Goal: Contribute content

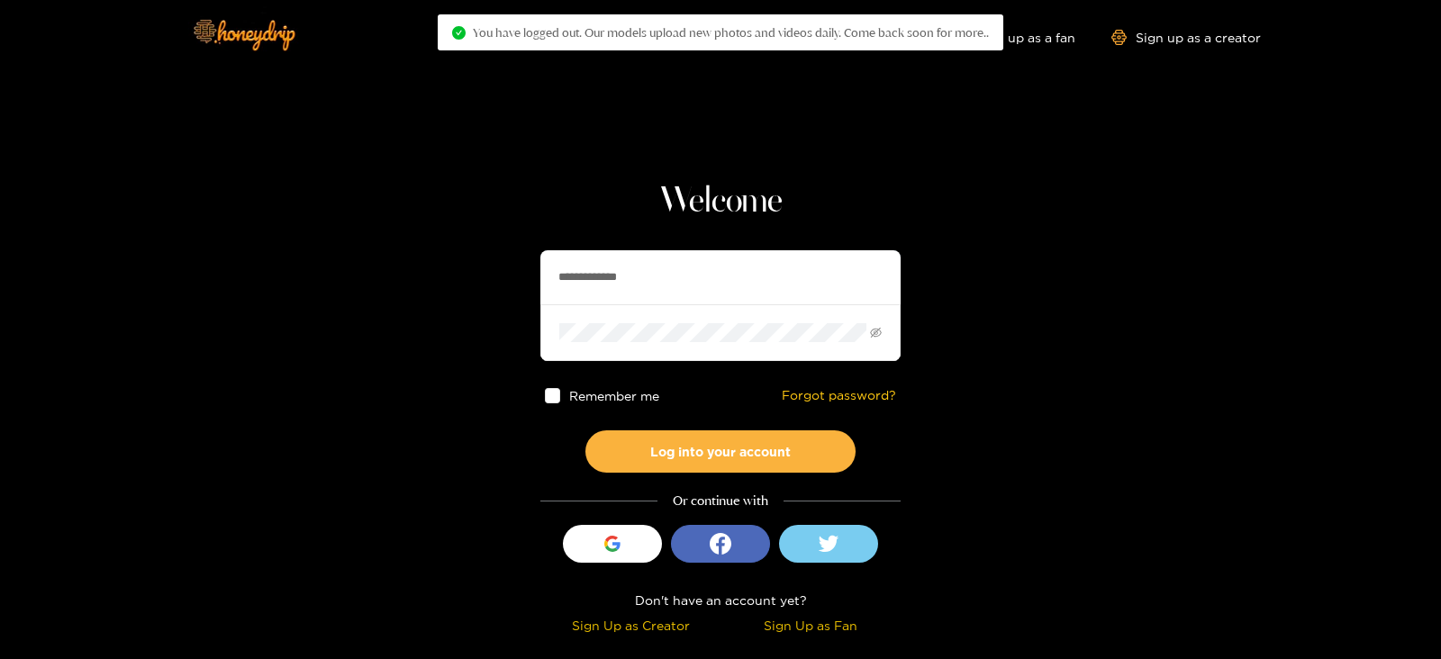
drag, startPoint x: 661, startPoint y: 268, endPoint x: 338, endPoint y: 313, distance: 326.5
click at [338, 313] on section "**********" at bounding box center [720, 320] width 1441 height 640
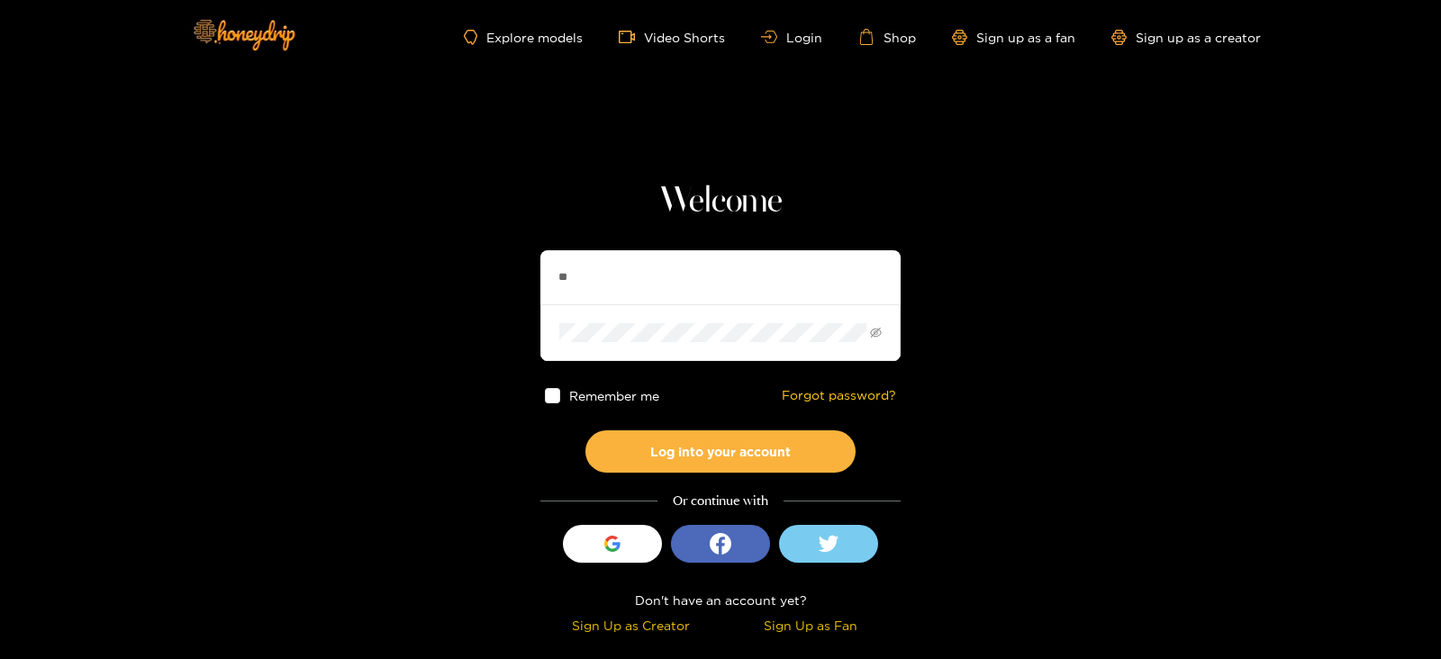
type input "**********"
click at [586, 431] on button "Log into your account" at bounding box center [721, 452] width 270 height 42
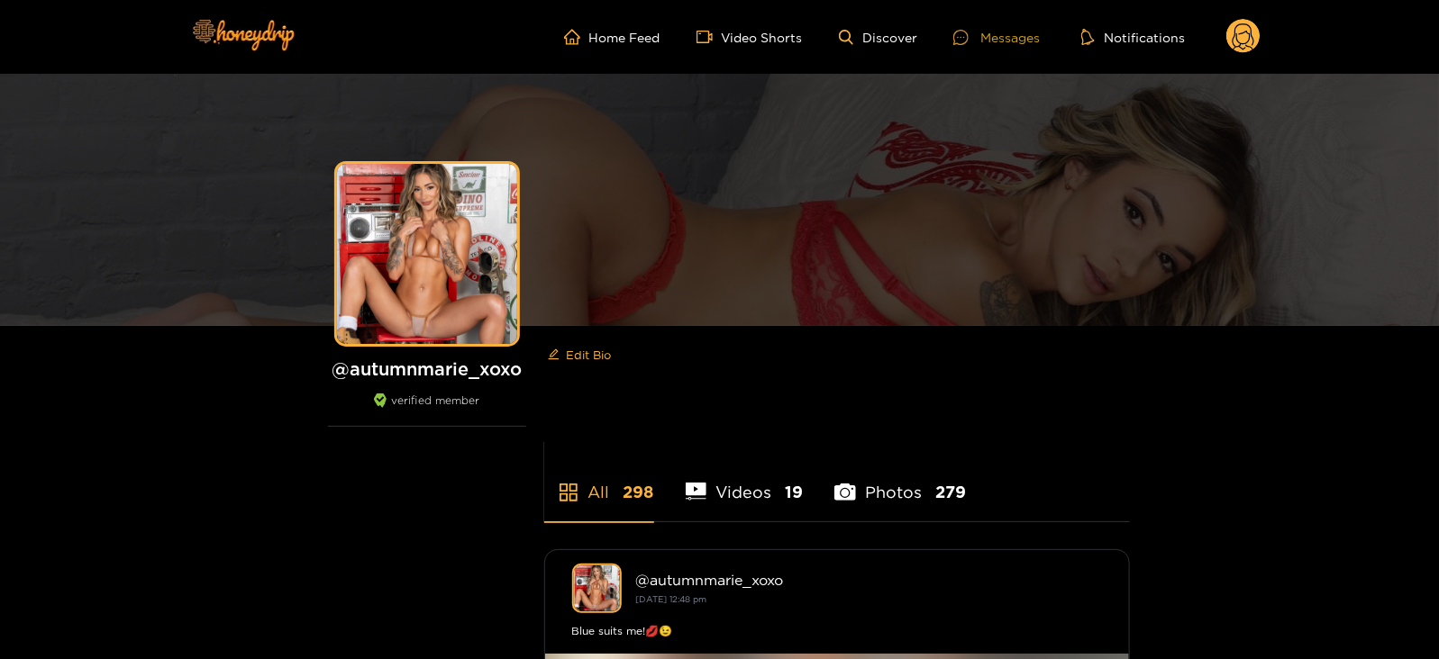
click at [961, 32] on icon at bounding box center [960, 37] width 15 height 15
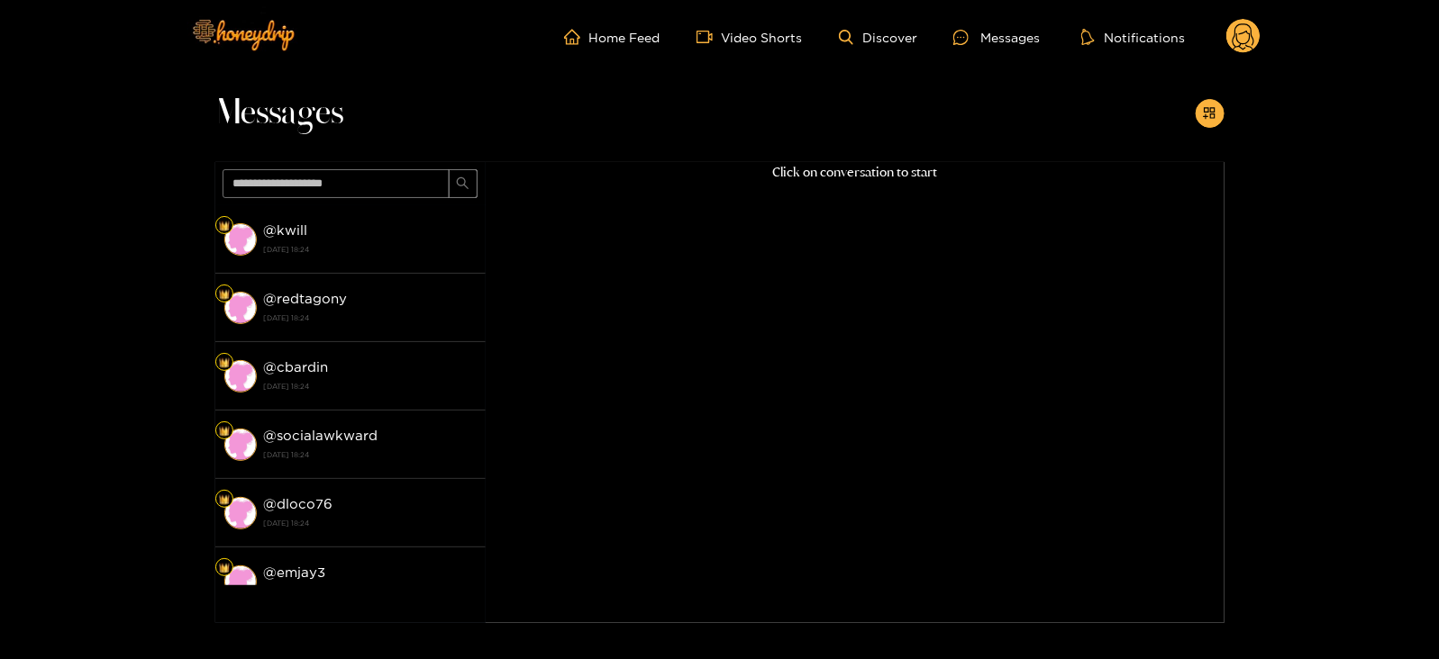
click at [1241, 42] on circle at bounding box center [1243, 36] width 34 height 34
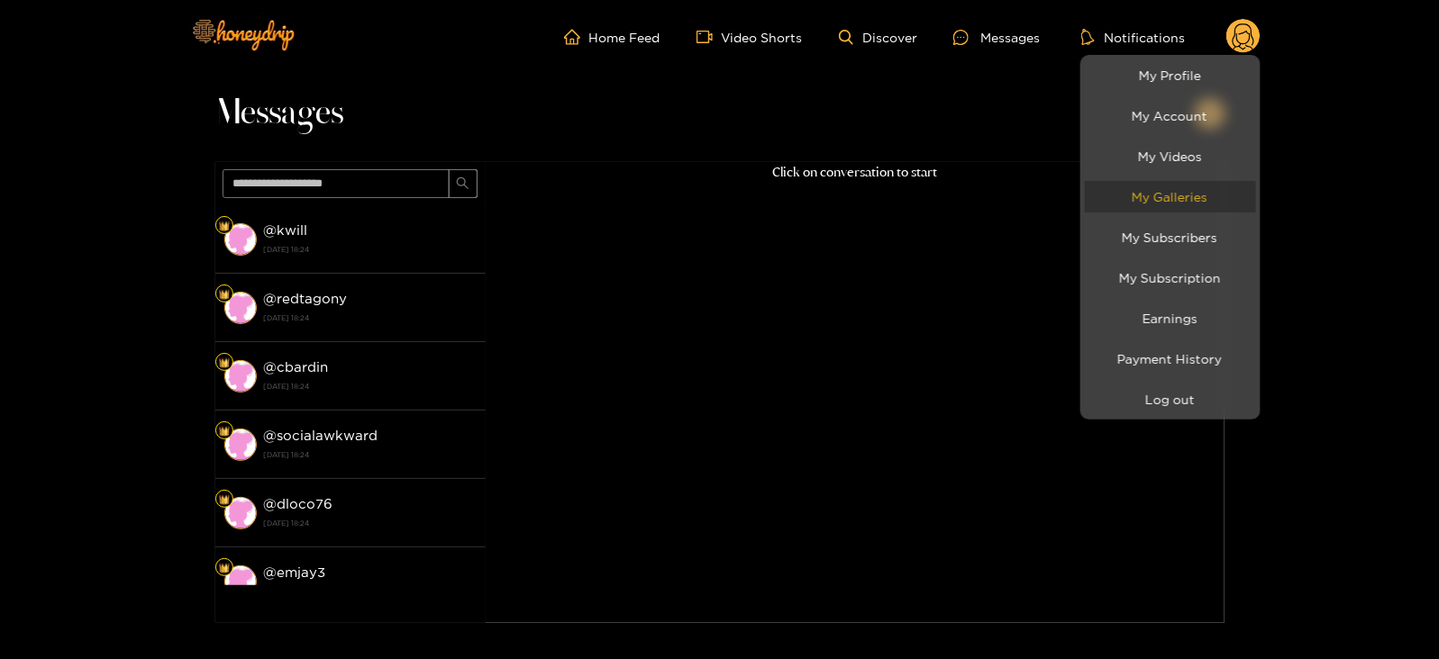
click at [1161, 194] on link "My Galleries" at bounding box center [1170, 197] width 171 height 32
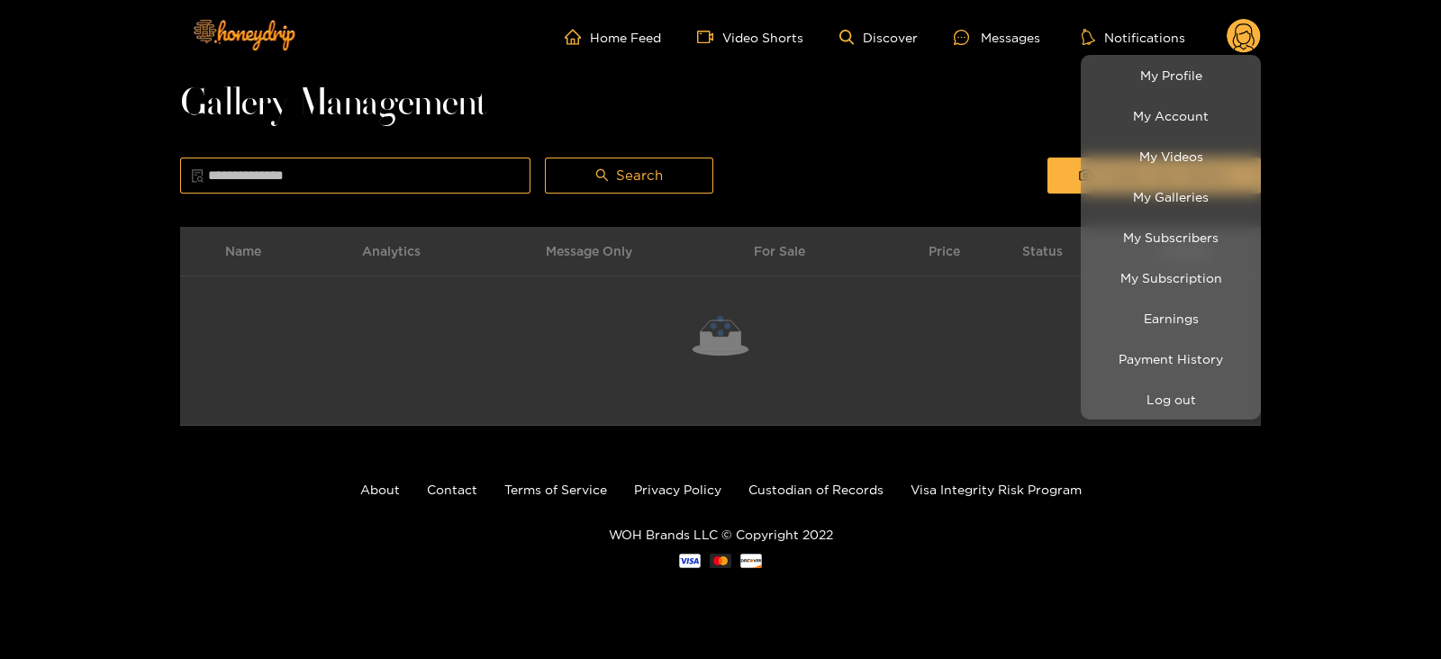
click at [983, 128] on div at bounding box center [720, 329] width 1441 height 659
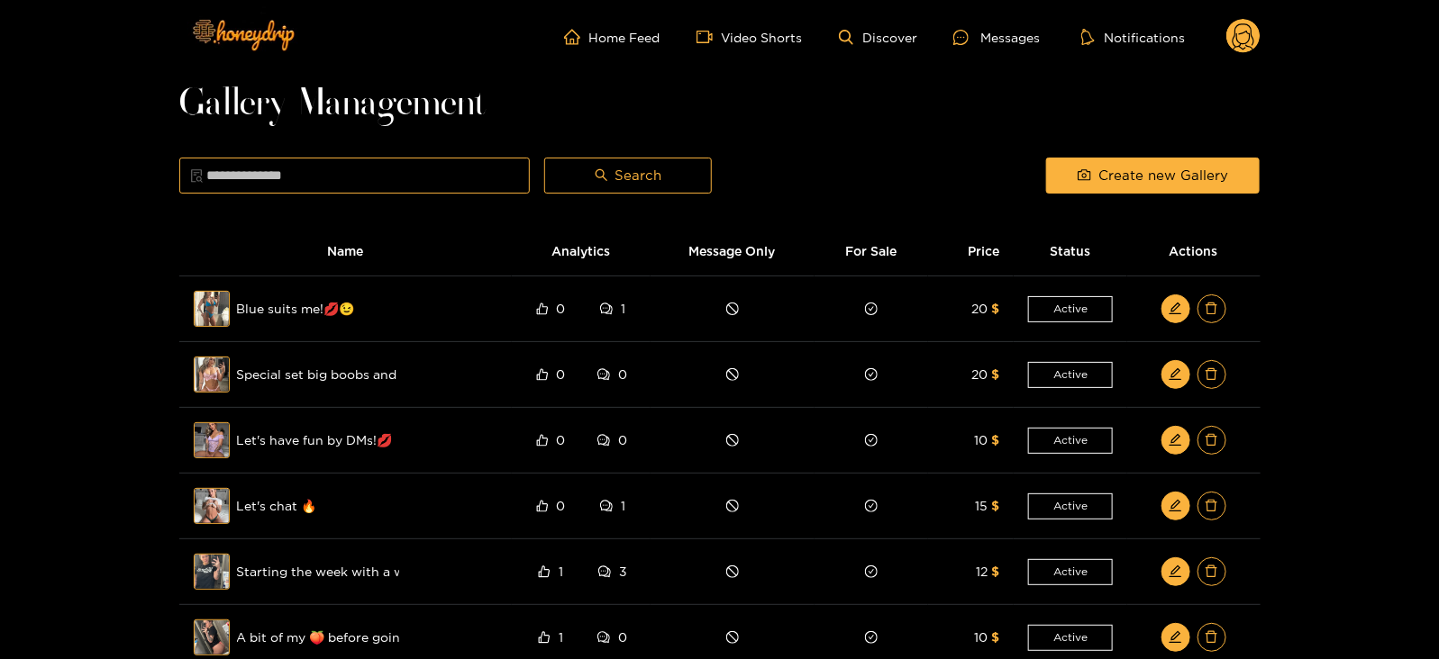
click at [1092, 195] on div "Create new Gallery" at bounding box center [1153, 175] width 228 height 45
click at [1085, 191] on button "Create new Gallery" at bounding box center [1152, 176] width 213 height 36
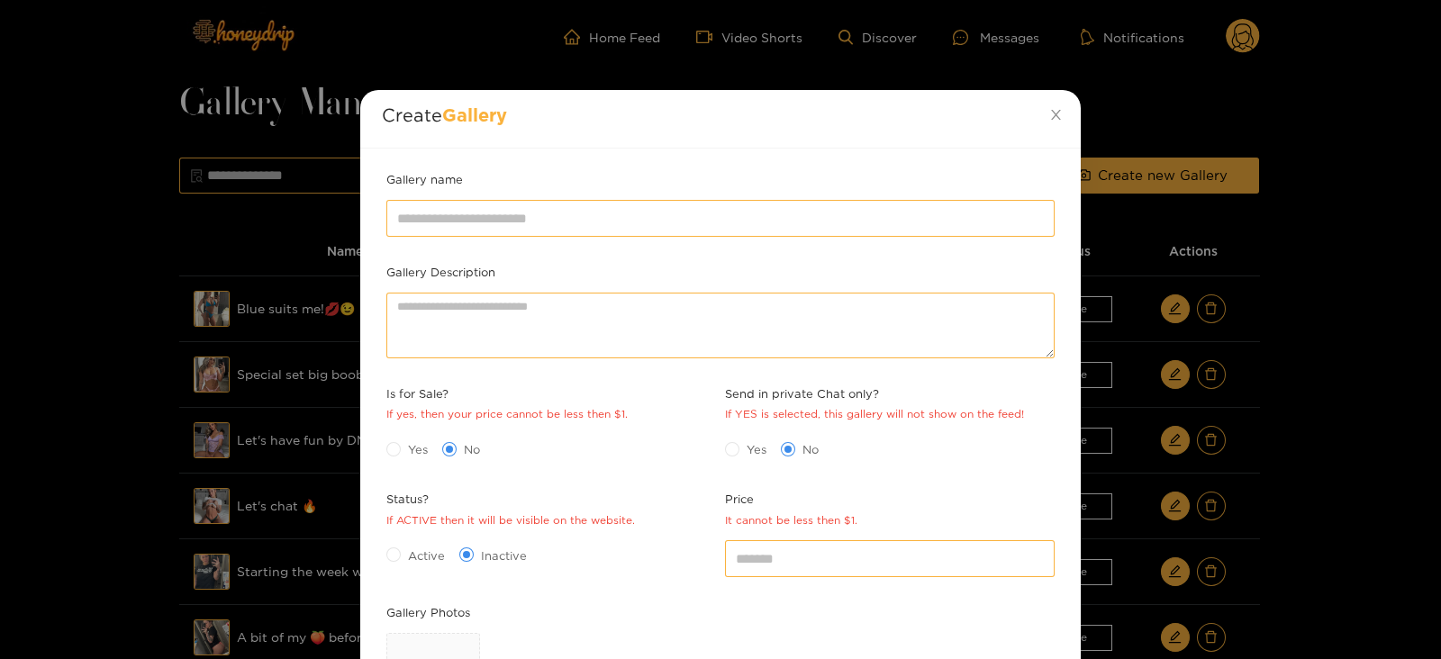
scroll to position [261, 0]
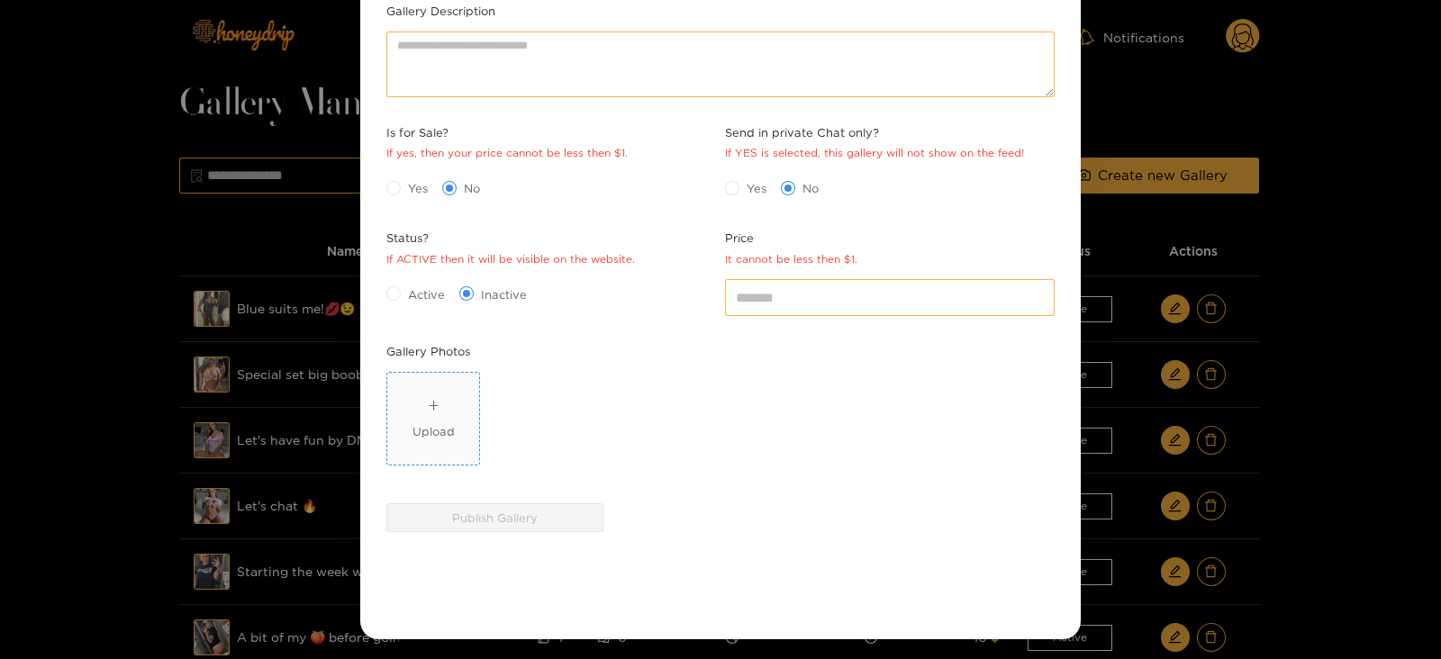
click at [468, 381] on span "Upload" at bounding box center [433, 419] width 92 height 92
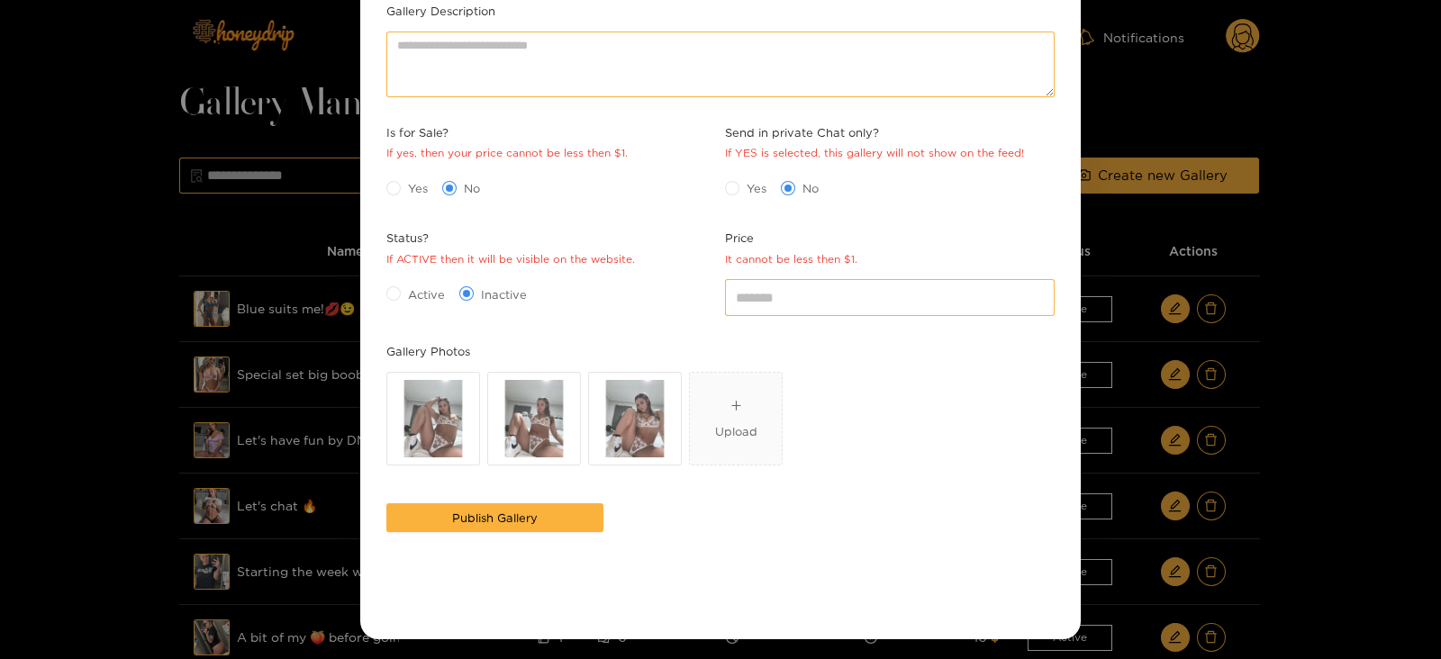
scroll to position [0, 0]
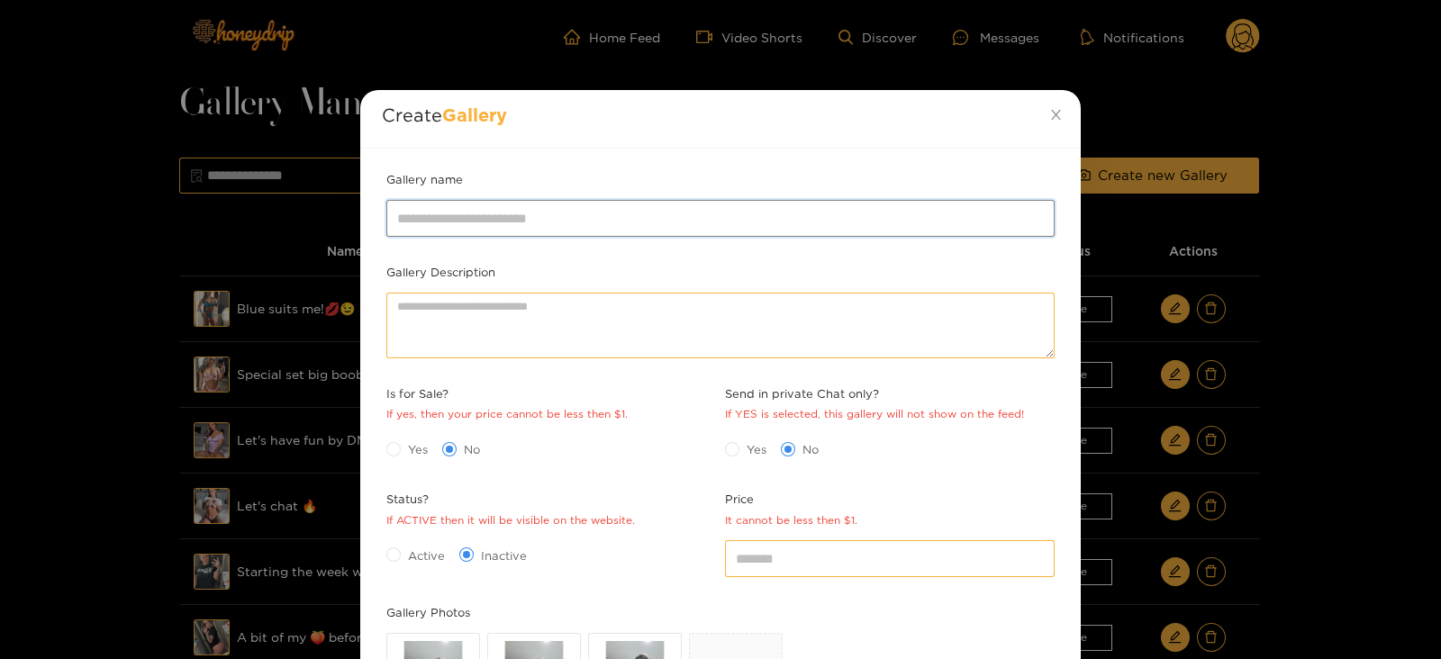
click at [596, 213] on input "Gallery name" at bounding box center [720, 218] width 668 height 36
type input "**********"
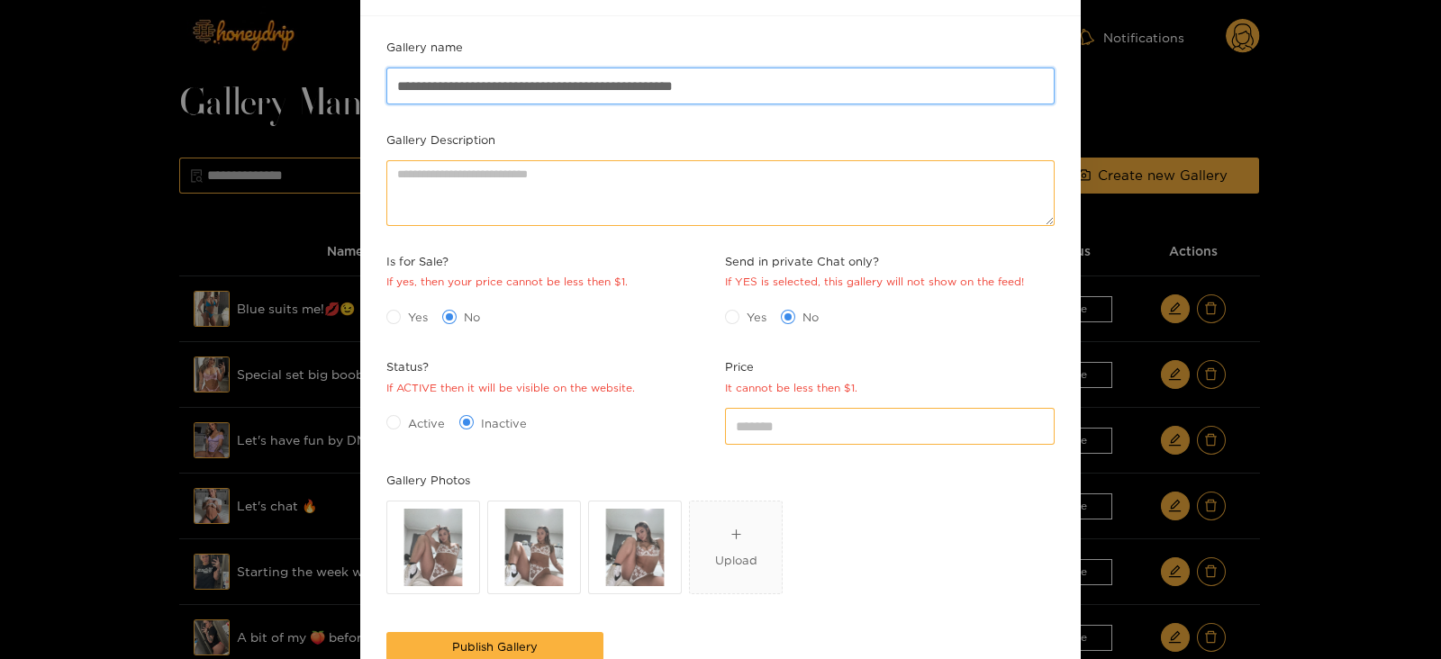
scroll to position [171, 0]
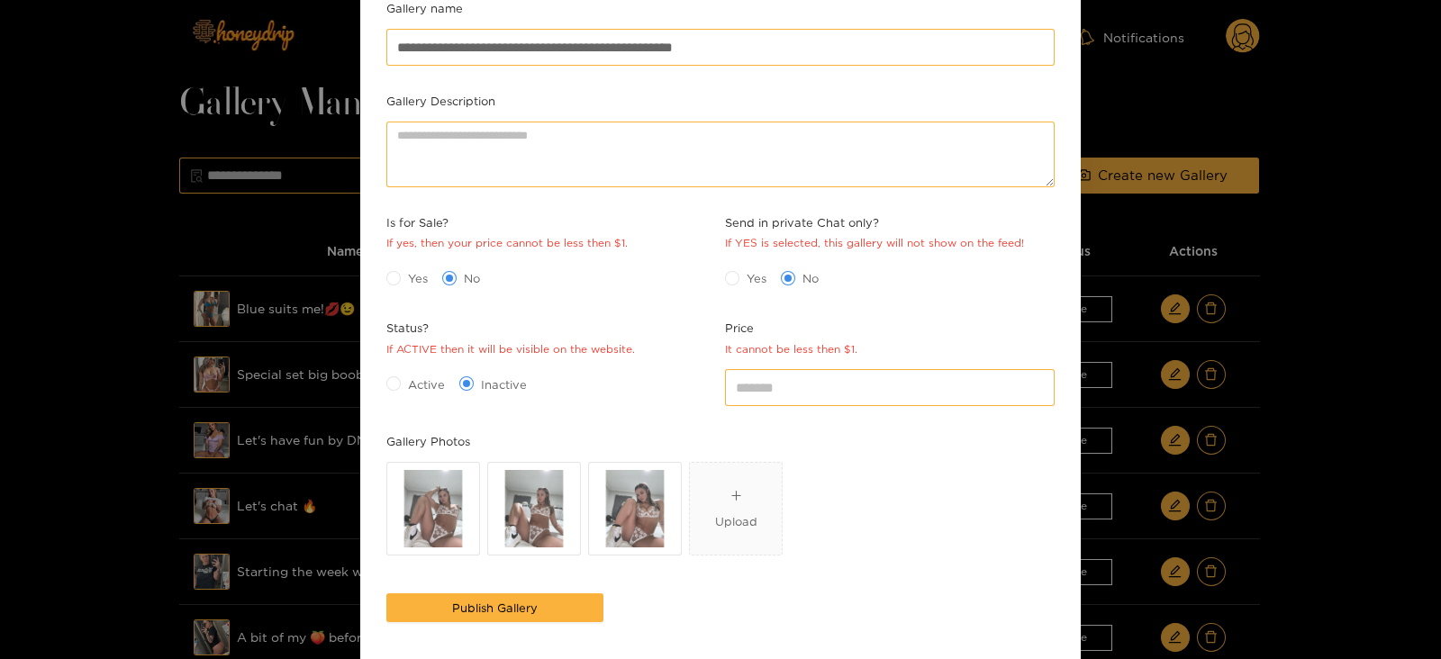
click at [411, 272] on span "Yes" at bounding box center [418, 278] width 34 height 18
click at [796, 374] on input "*" at bounding box center [890, 387] width 330 height 36
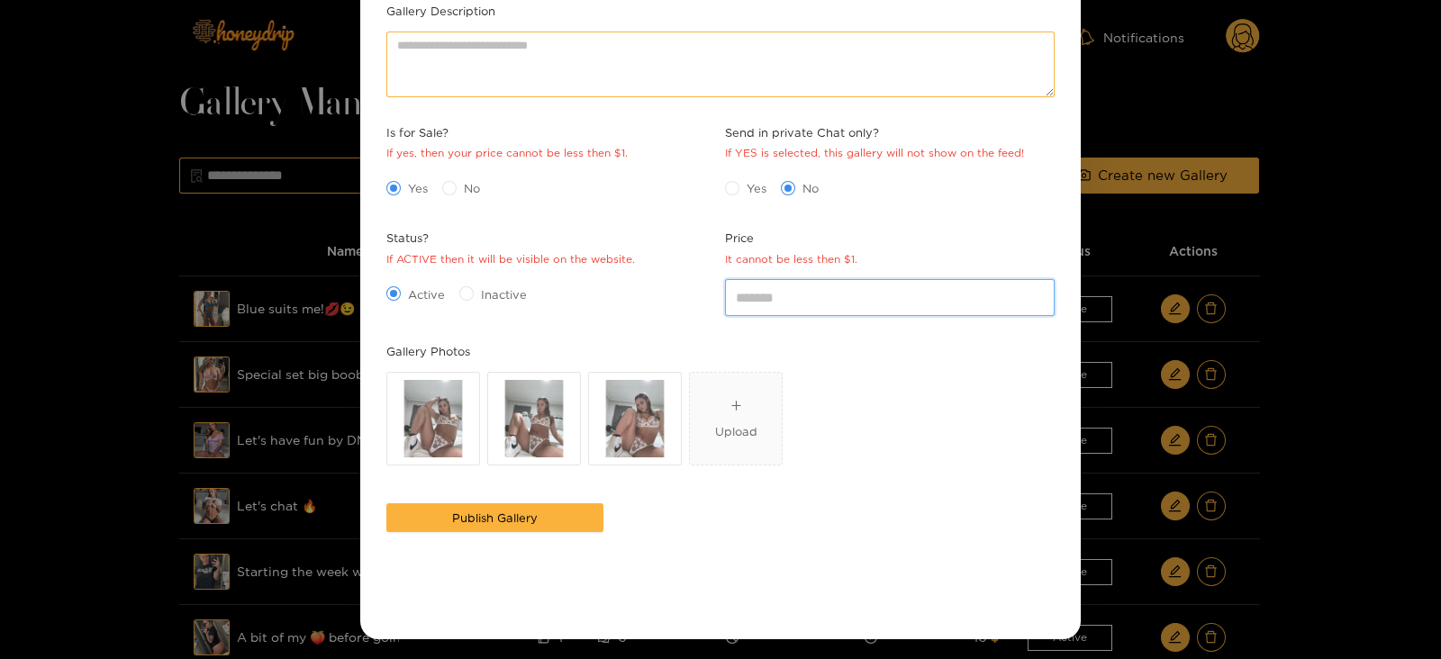
type input "**"
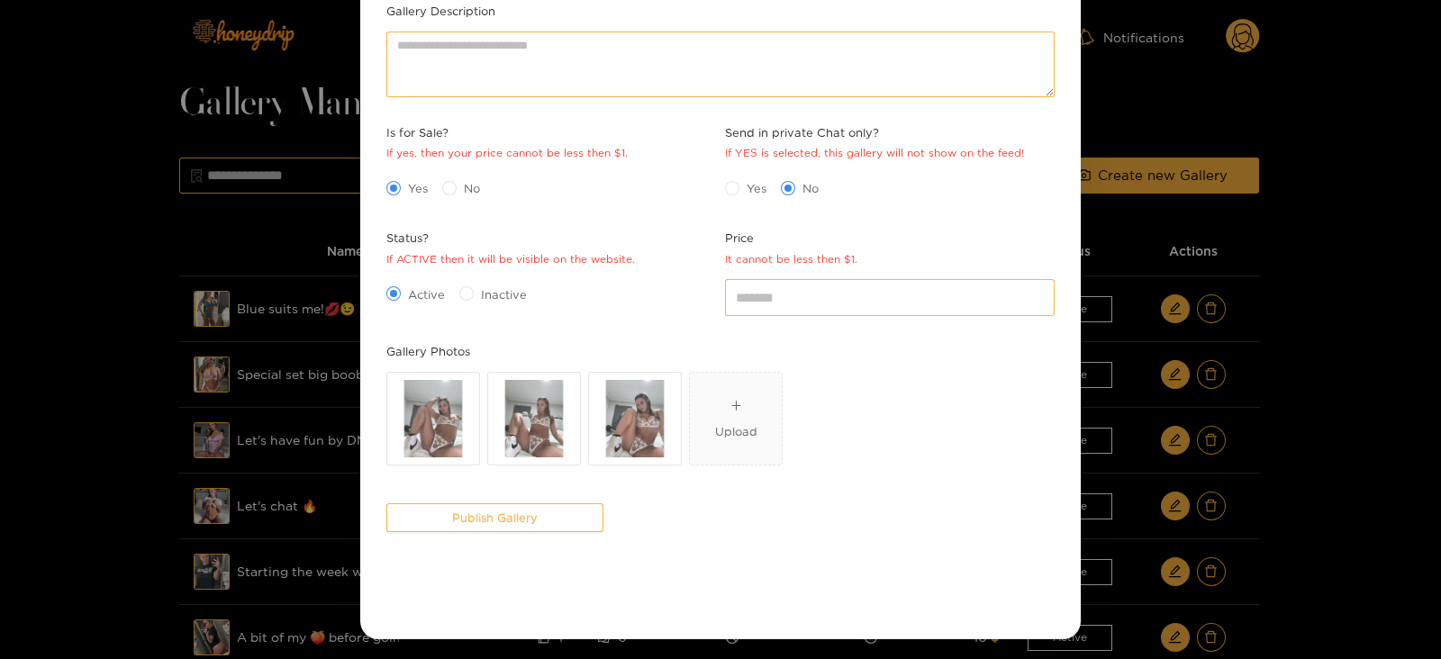
click at [417, 530] on button "Publish Gallery" at bounding box center [494, 518] width 217 height 29
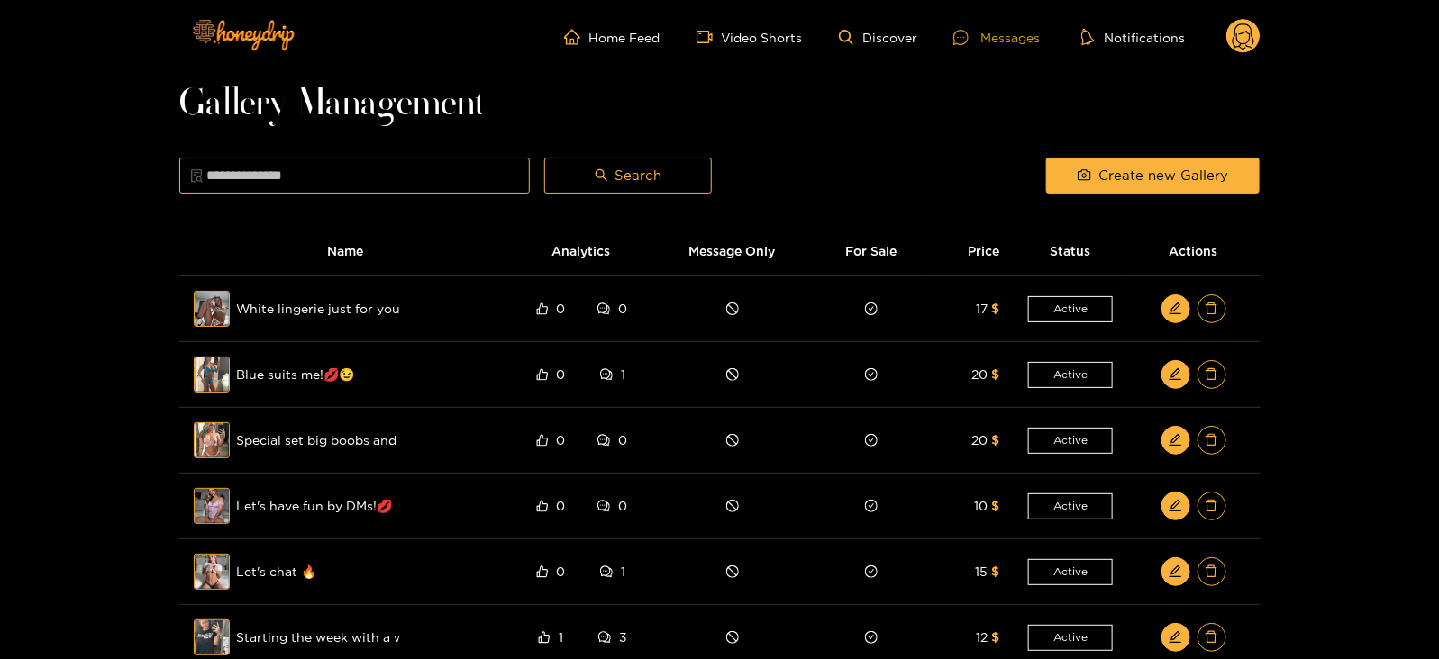
click at [959, 43] on icon at bounding box center [960, 37] width 15 height 15
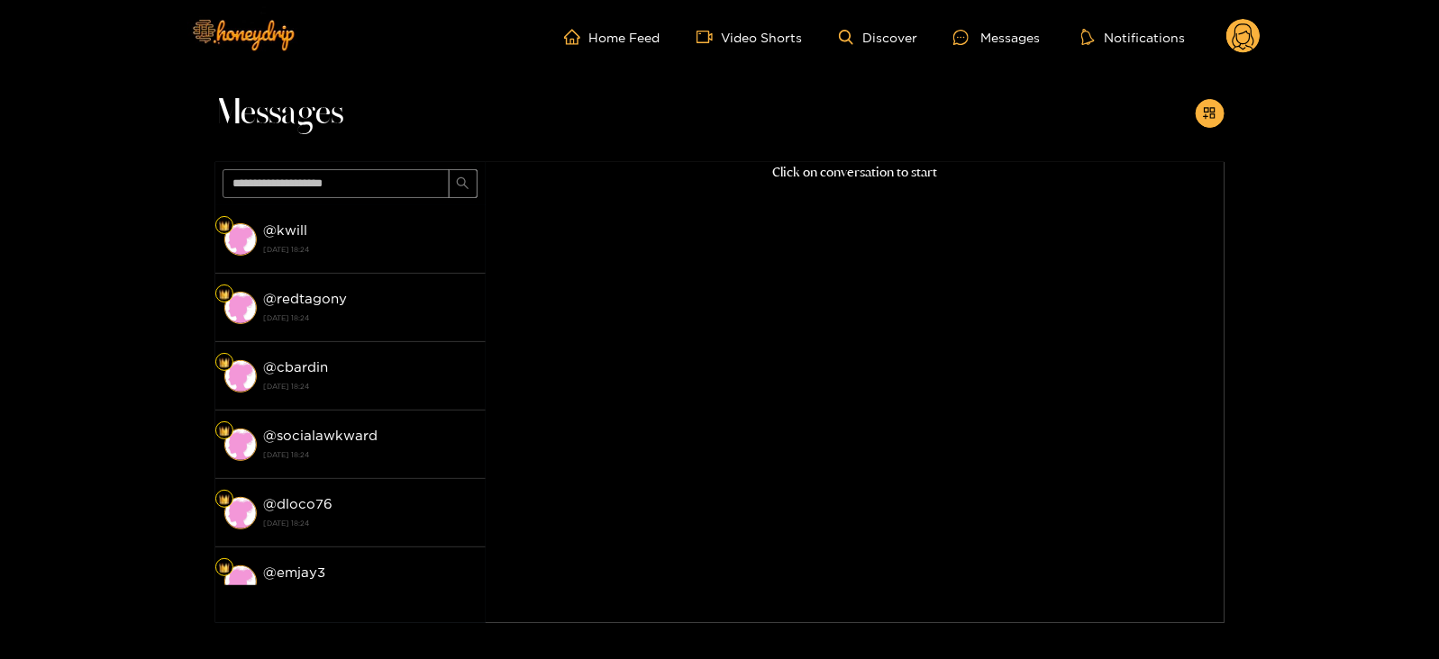
click at [1247, 32] on icon at bounding box center [1243, 39] width 22 height 32
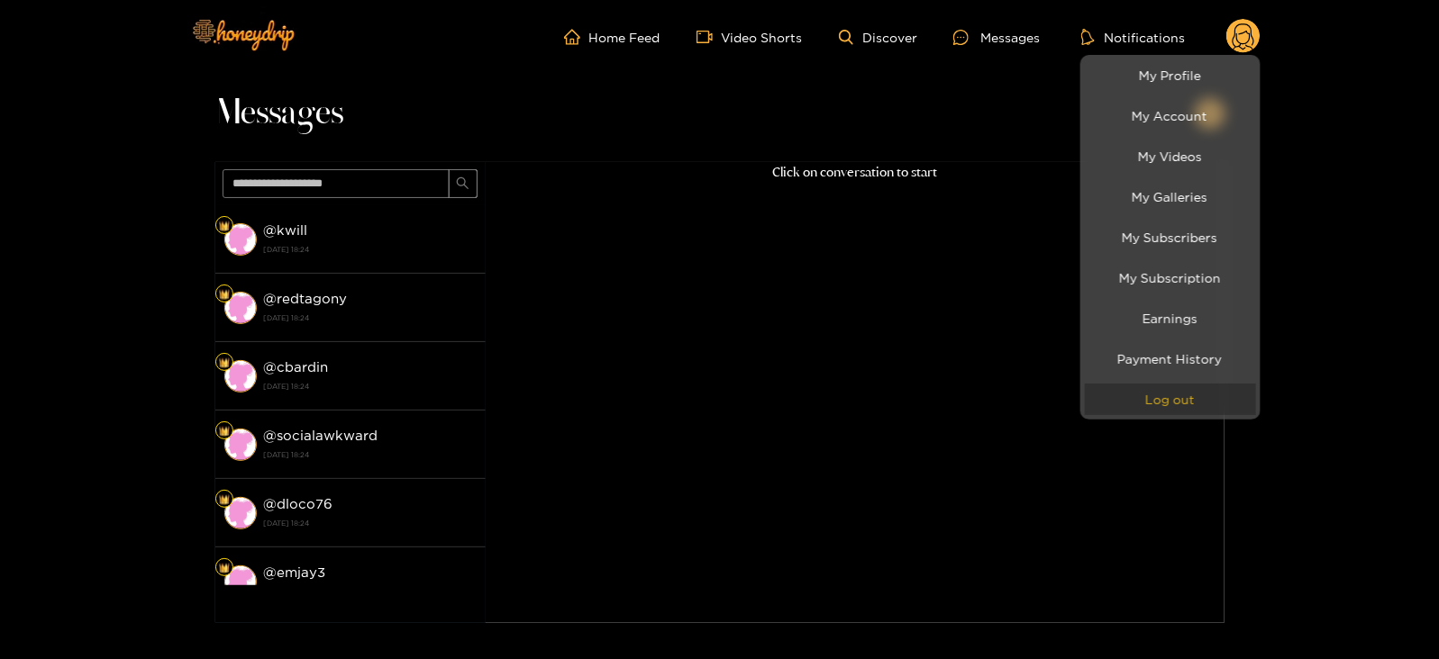
click at [1130, 404] on button "Log out" at bounding box center [1170, 400] width 171 height 32
